Goal: Navigation & Orientation: Find specific page/section

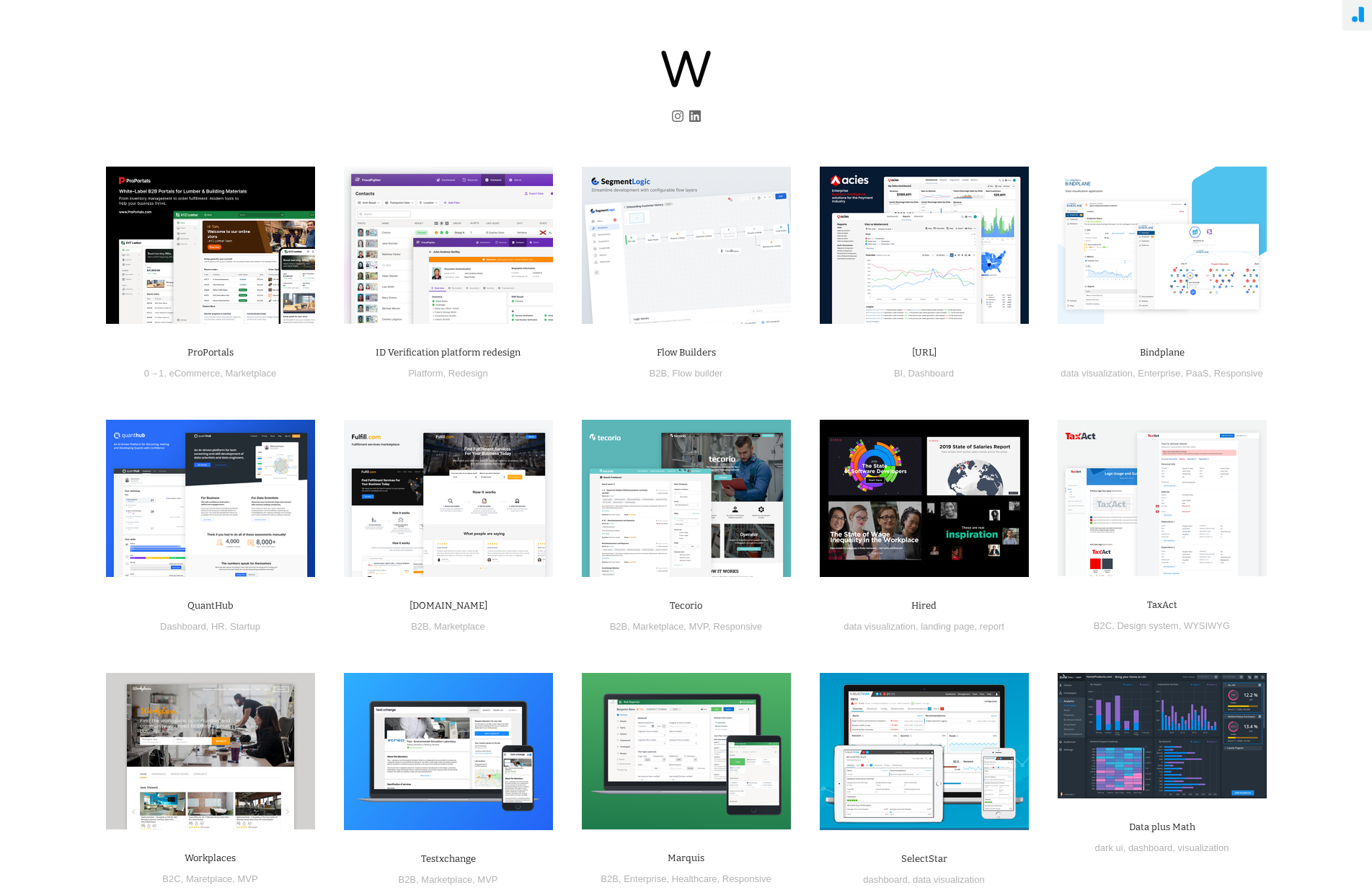
scroll to position [22, 0]
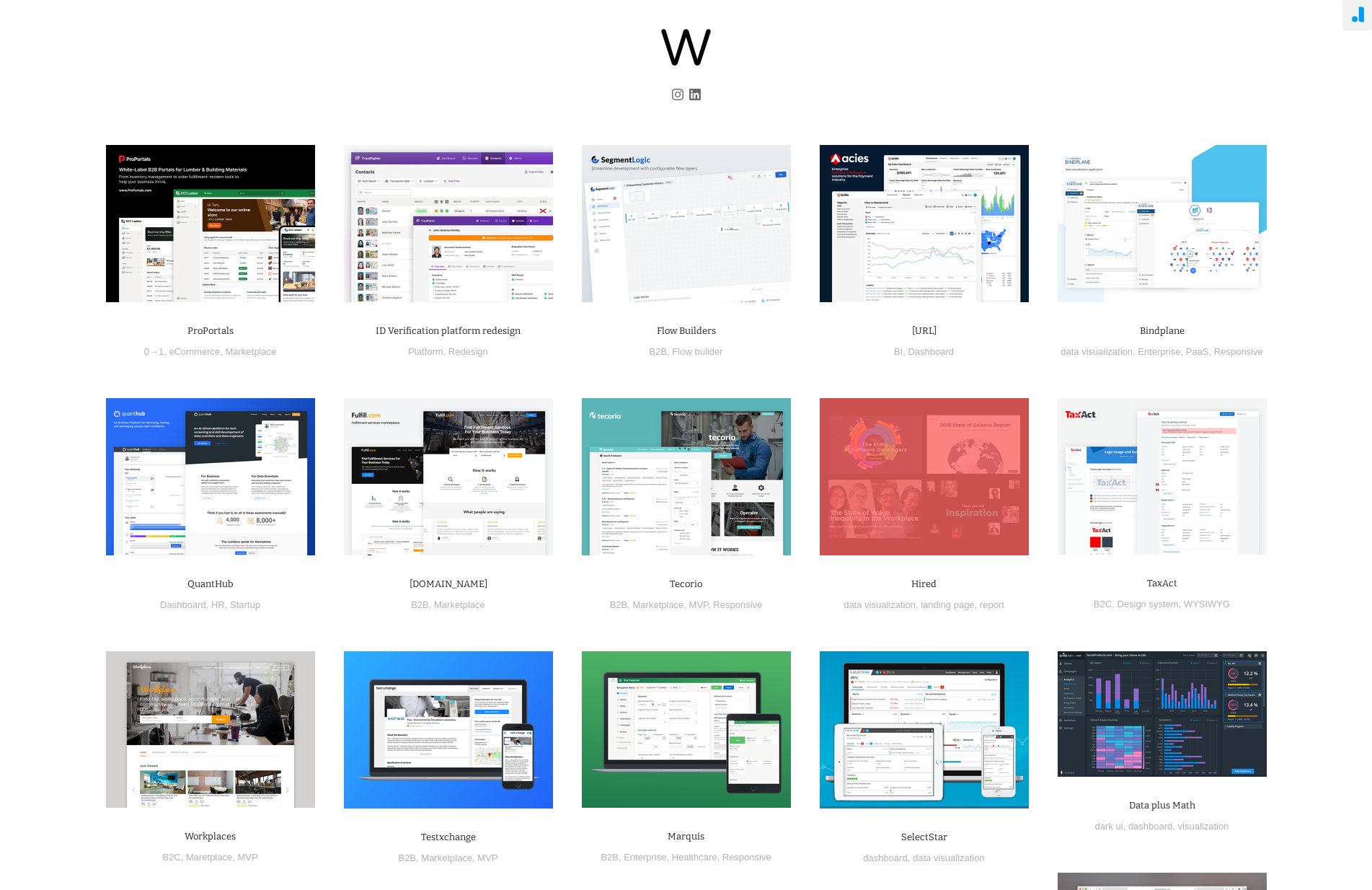
click at [913, 469] on img at bounding box center [924, 477] width 209 height 157
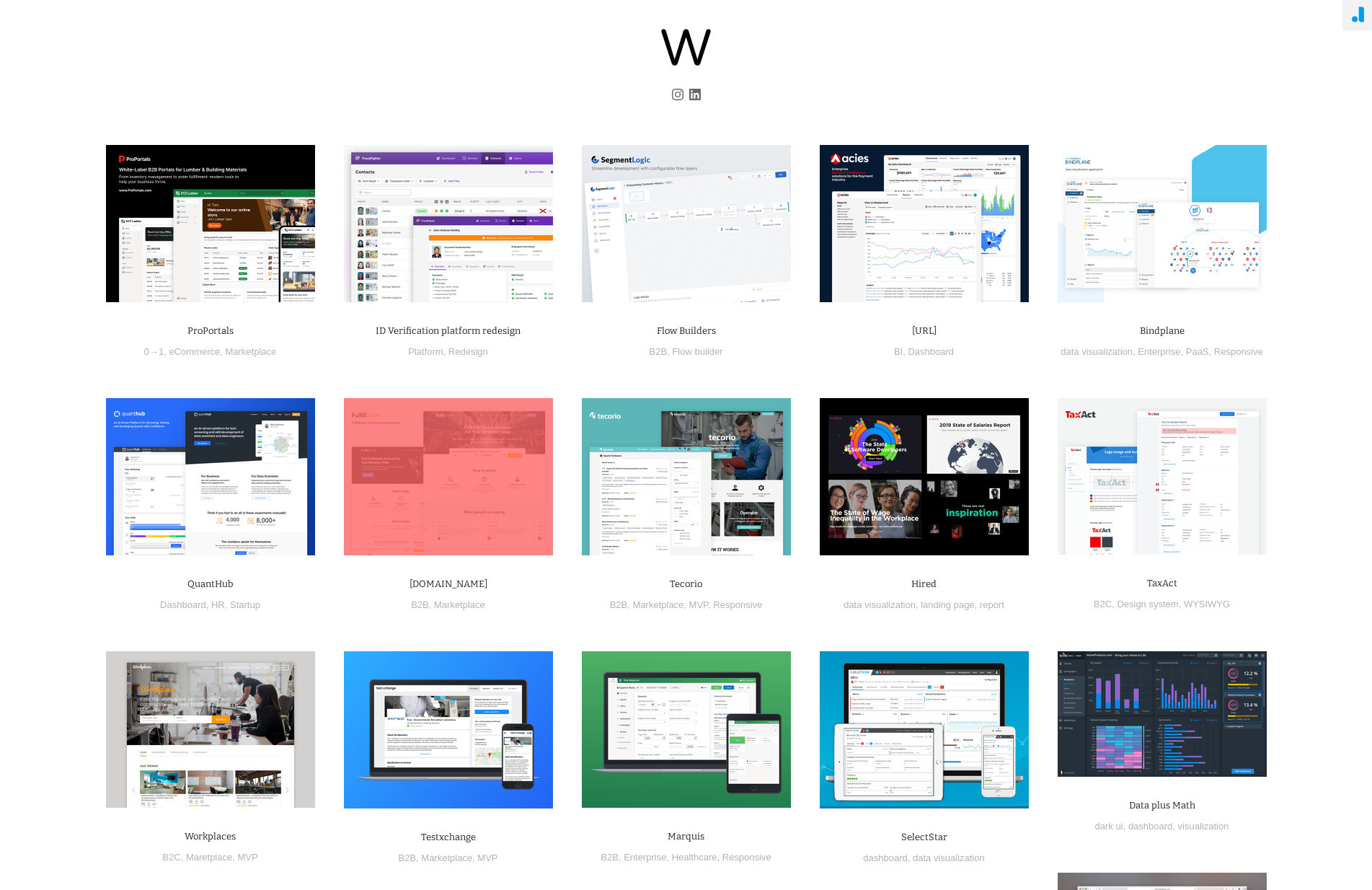
click at [490, 438] on img at bounding box center [448, 477] width 209 height 157
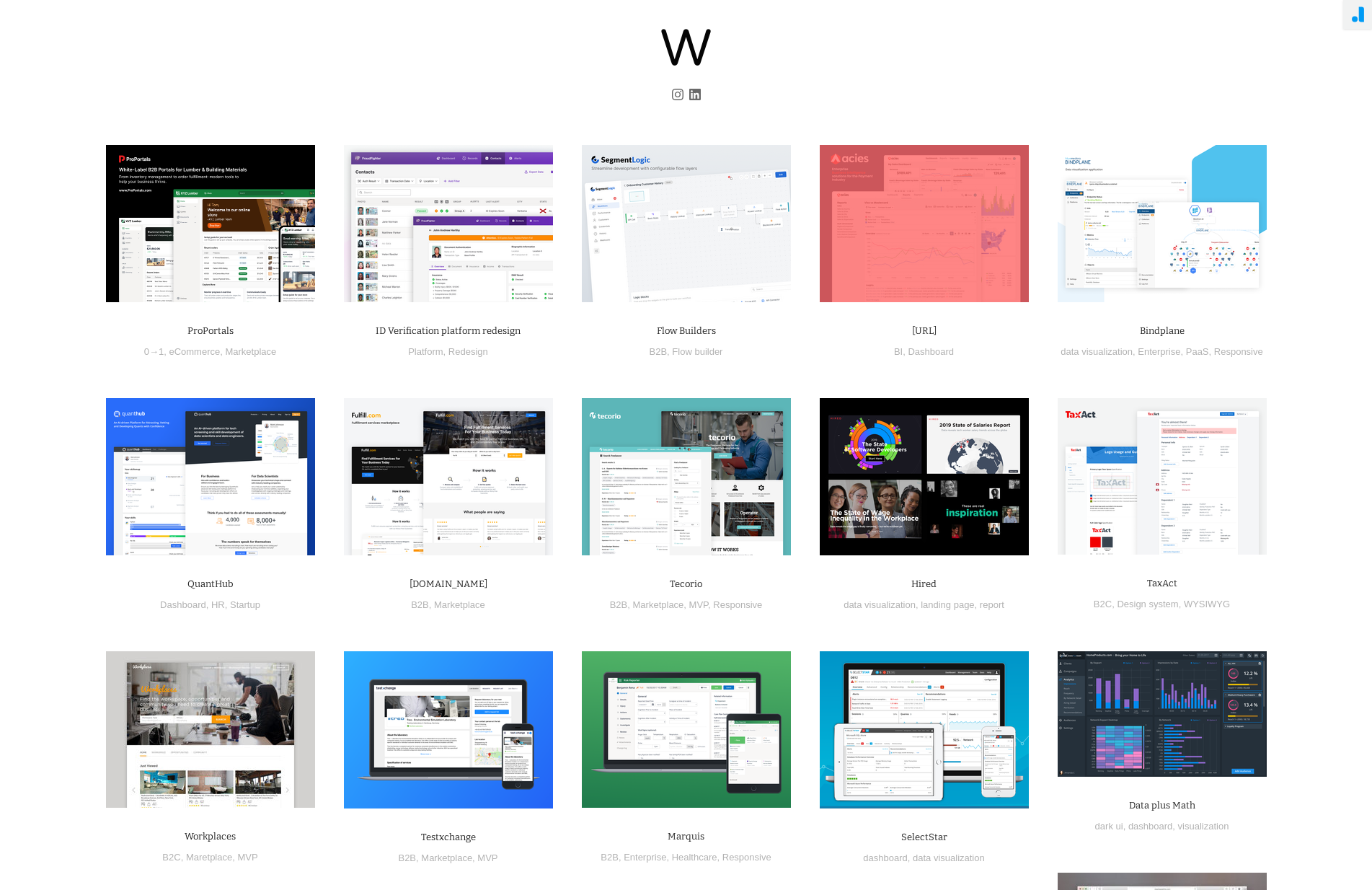
click at [905, 201] on img at bounding box center [924, 223] width 209 height 157
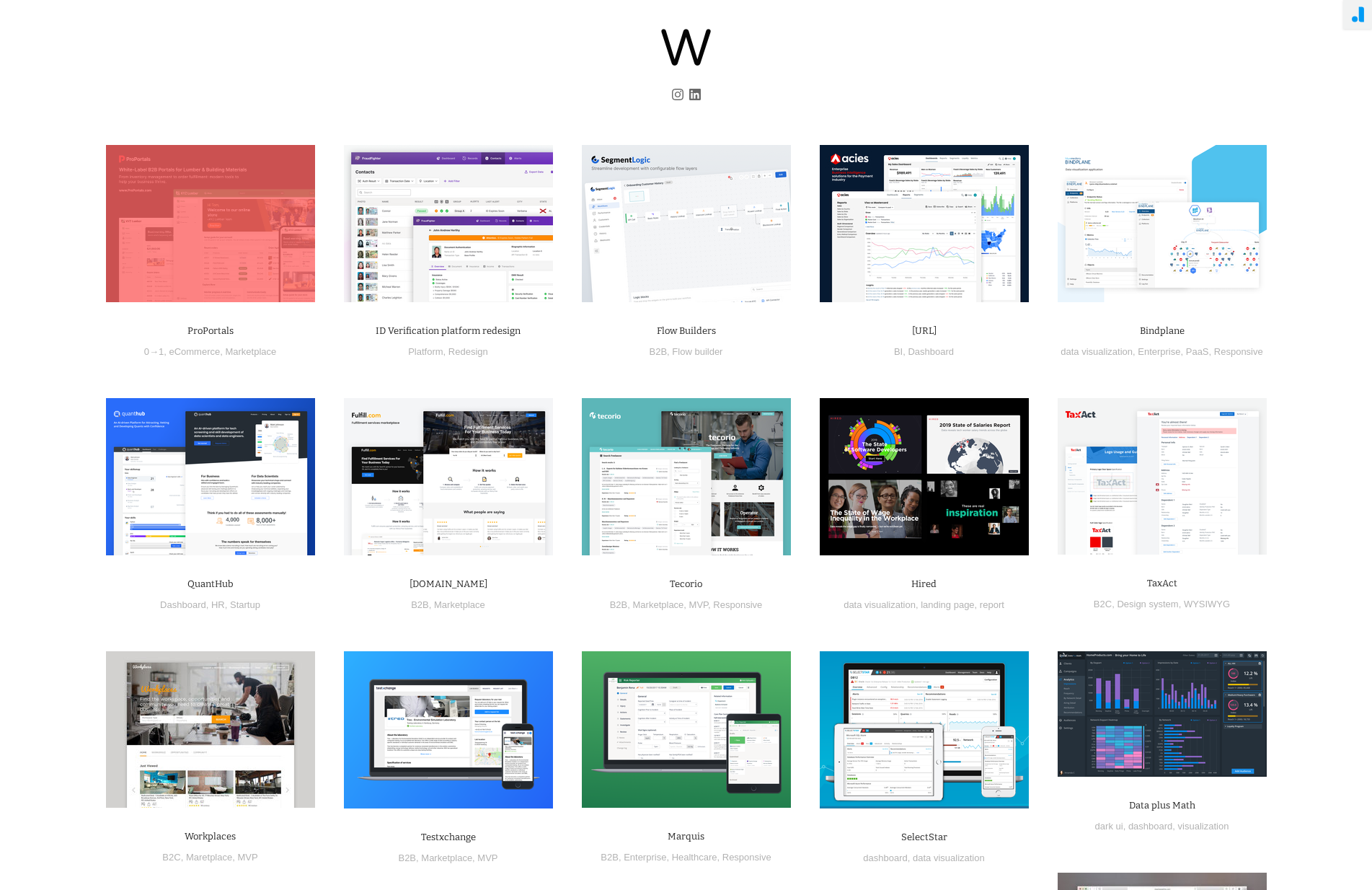
click at [289, 222] on img at bounding box center [210, 223] width 209 height 157
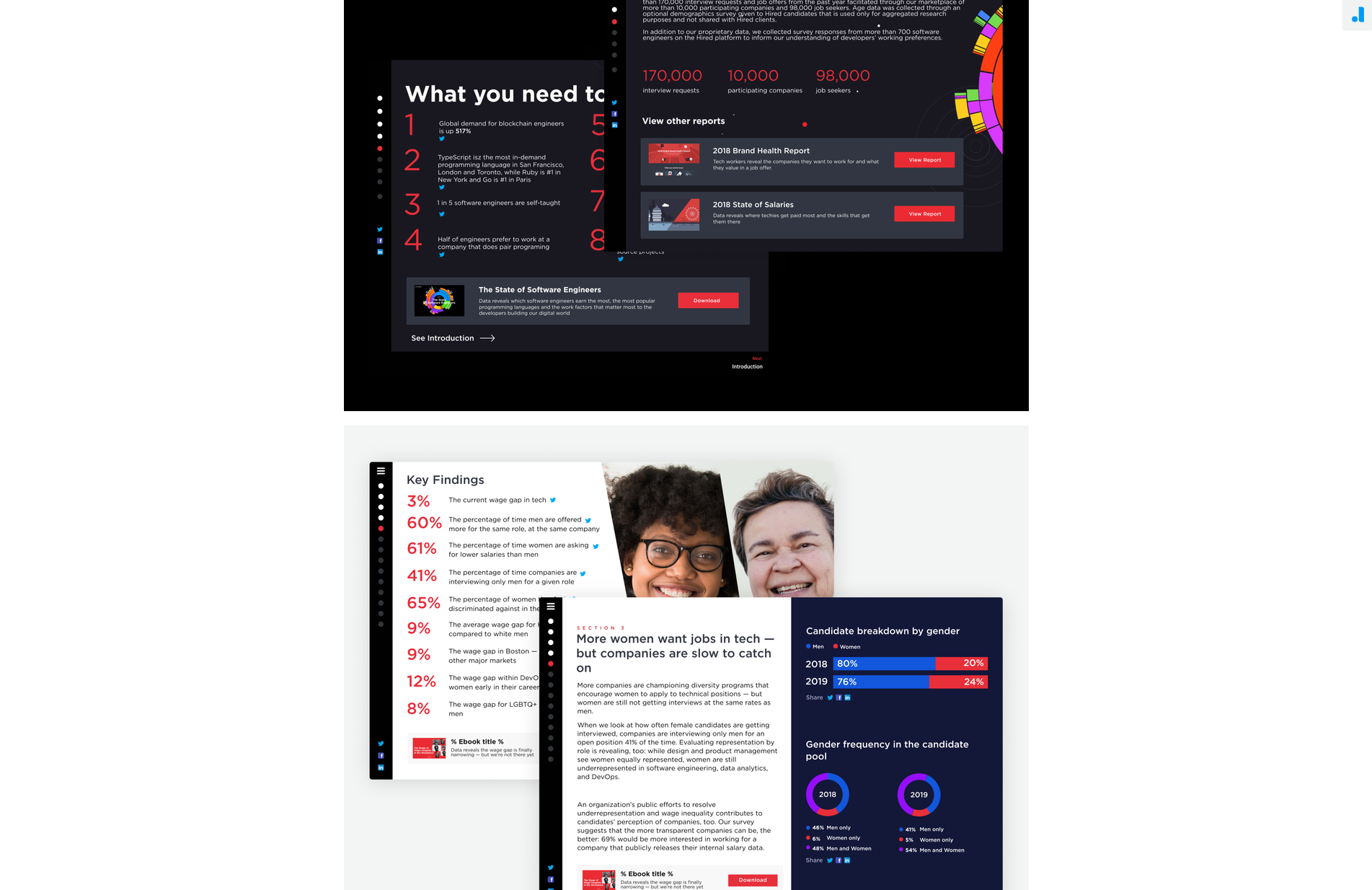
scroll to position [2201, 0]
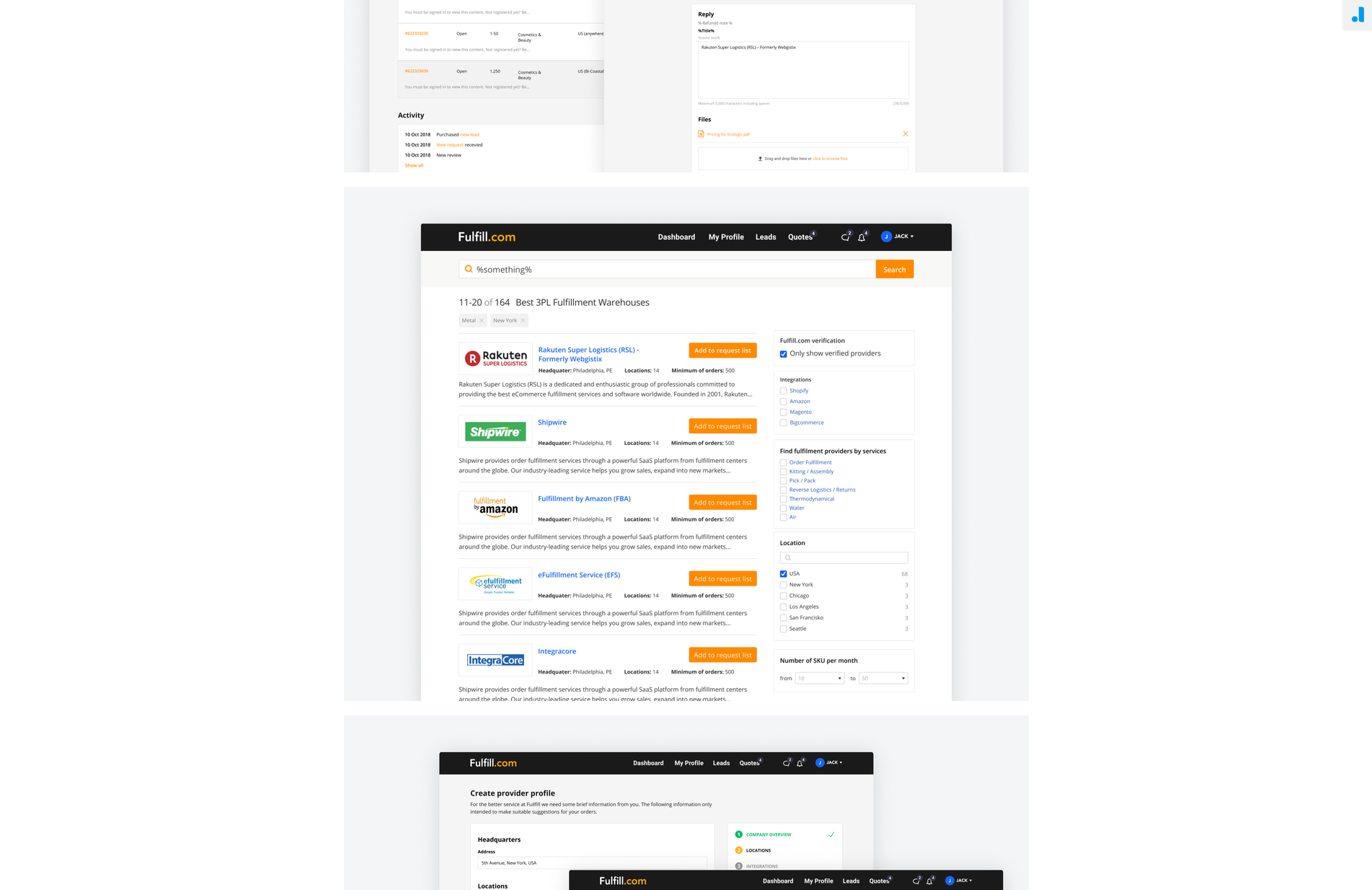
scroll to position [2084, 0]
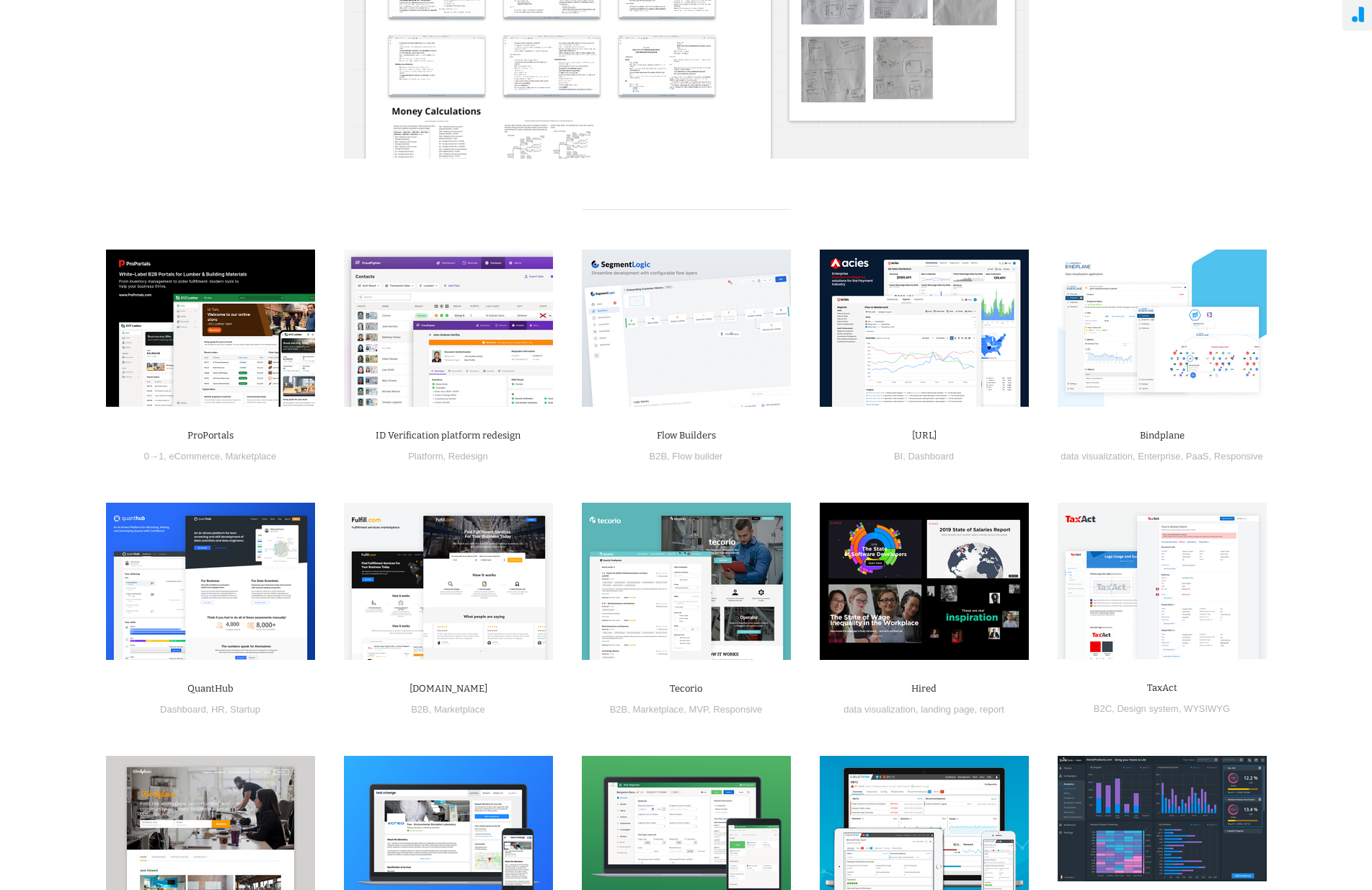
scroll to position [5742, 0]
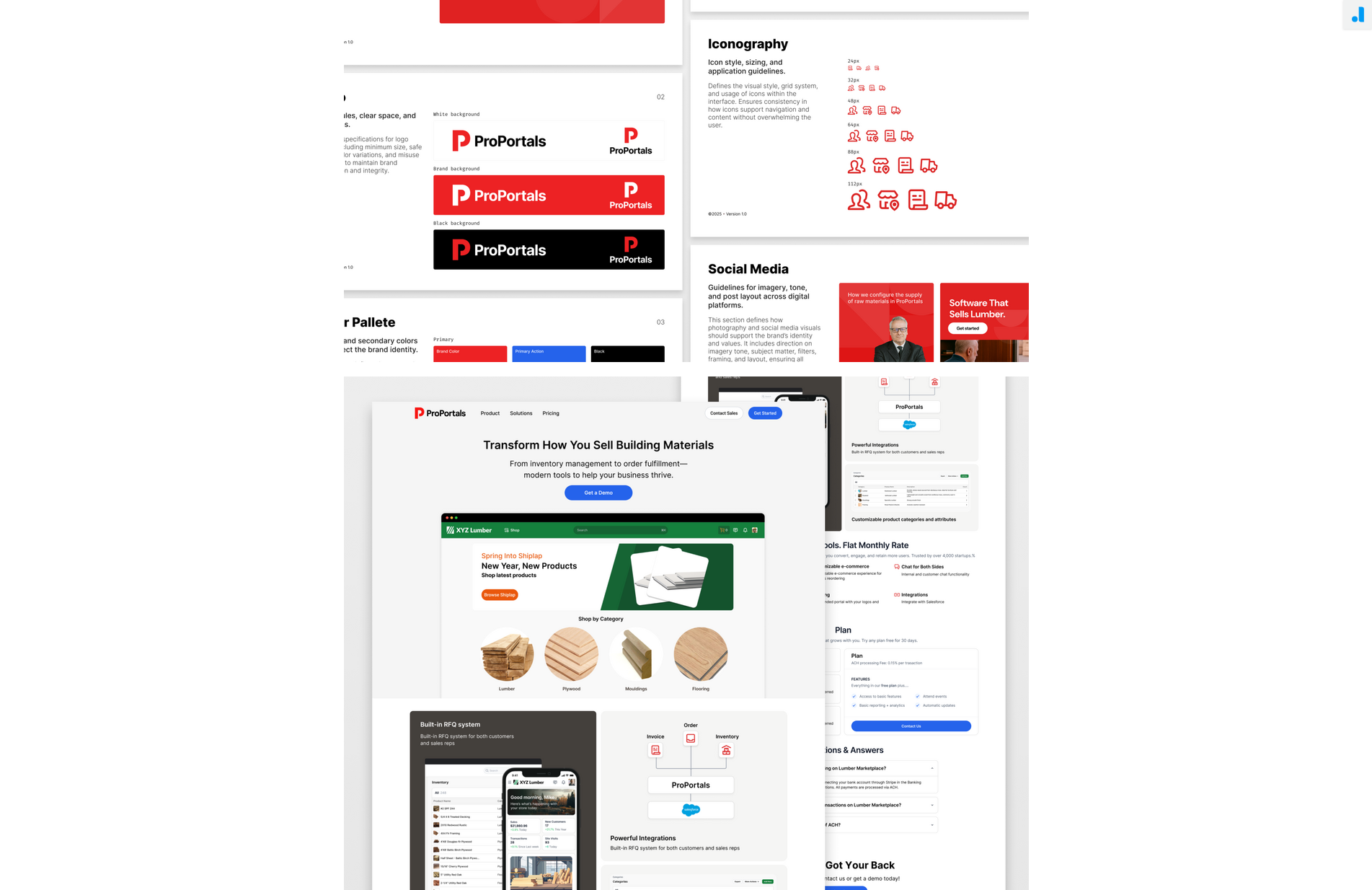
scroll to position [5812, 0]
